Goal: Obtain resource: Obtain resource

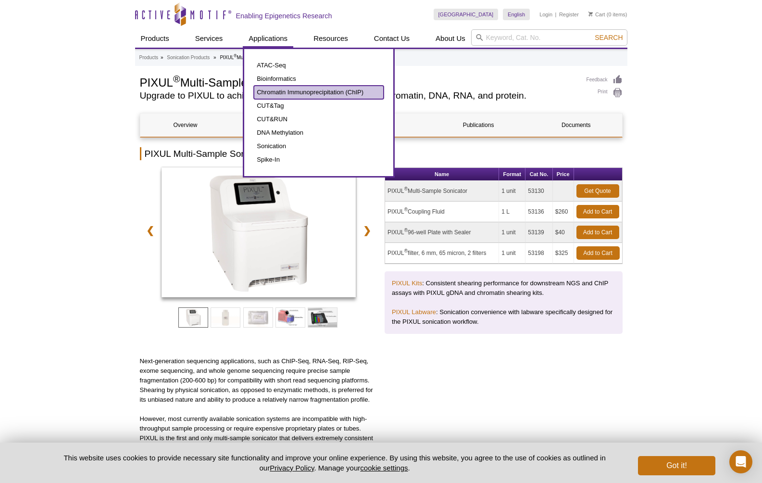
click at [265, 96] on link "Chromatin Immunoprecipitation (ChIP)" at bounding box center [319, 92] width 130 height 13
click at [319, 90] on link "Chromatin Immunoprecipitation (ChIP)" at bounding box center [319, 92] width 130 height 13
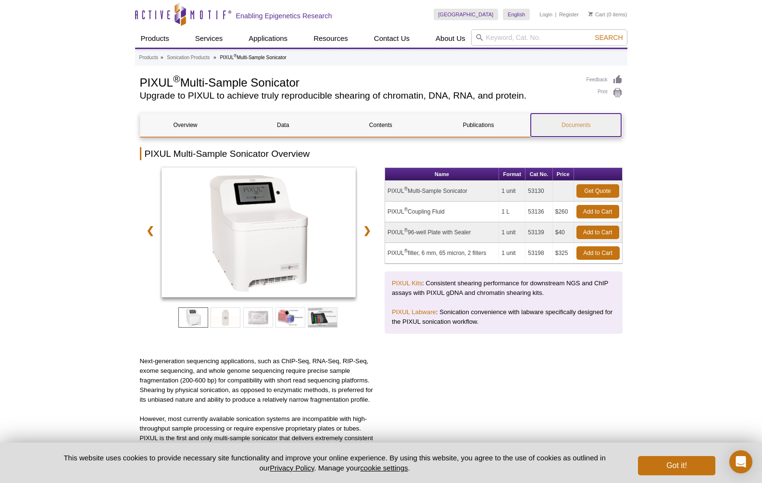
click at [587, 118] on link "Documents" at bounding box center [576, 124] width 90 height 23
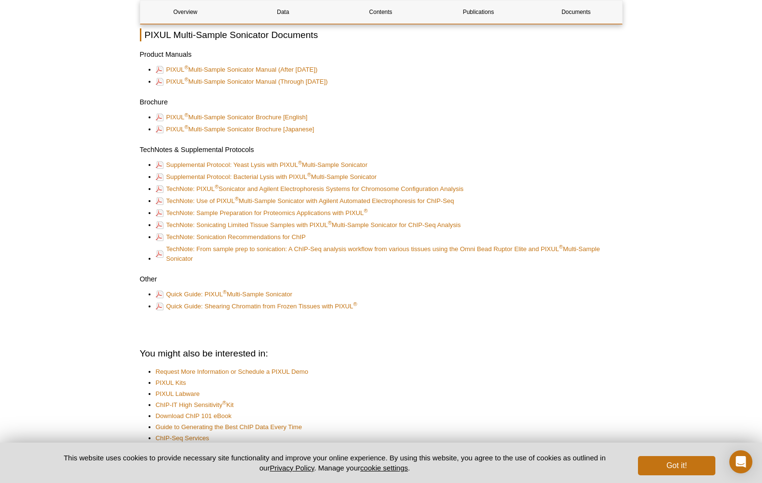
scroll to position [2411, 0]
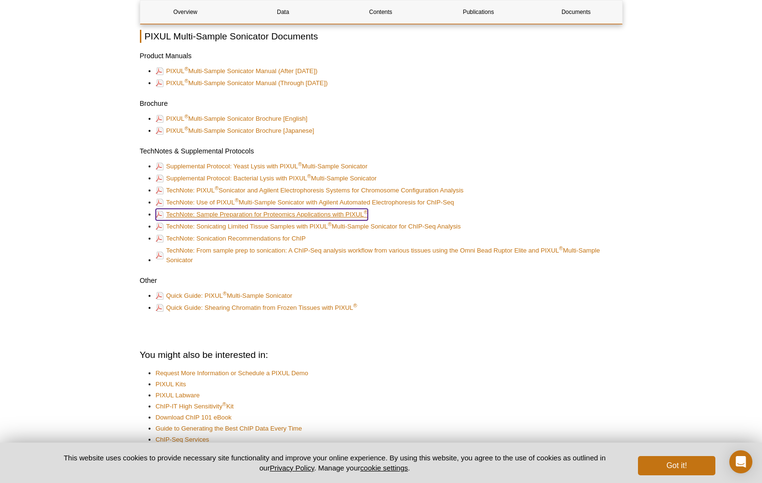
click at [343, 212] on link "TechNote: Sample Preparation for Proteomics Applications with PIXUL ®" at bounding box center [262, 215] width 212 height 12
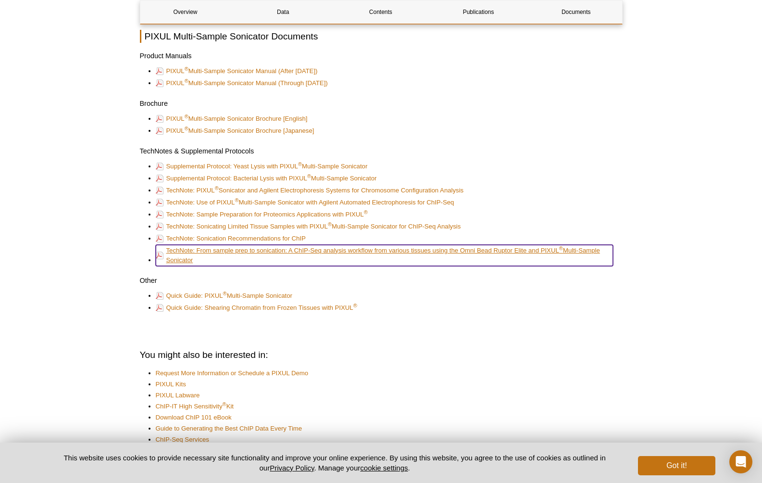
click at [249, 252] on link "TechNote: From sample prep to sonication: A ChIP-Seq analysis workflow from var…" at bounding box center [384, 255] width 457 height 21
